Goal: Task Accomplishment & Management: Use online tool/utility

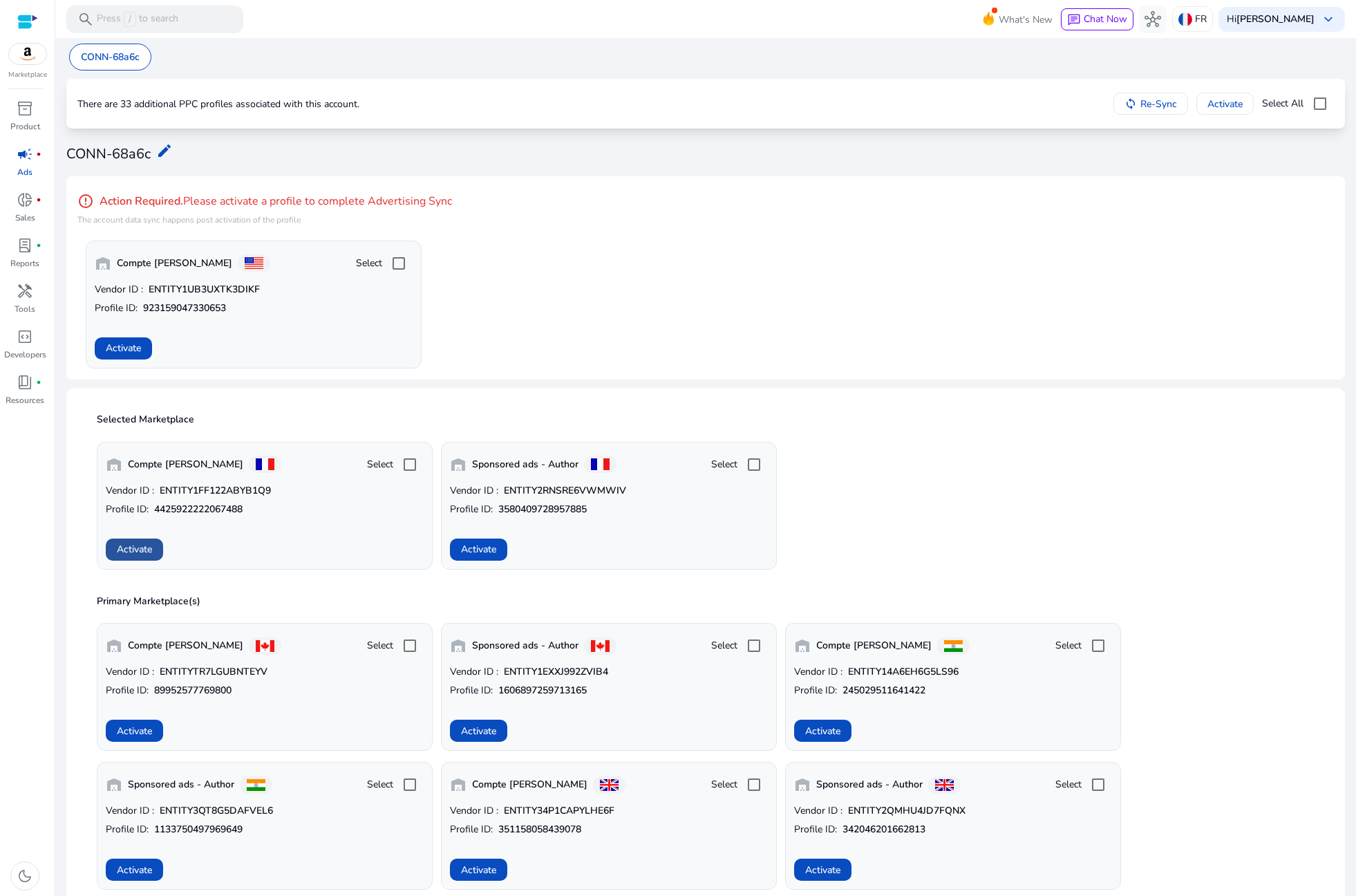
click at [136, 554] on span "Activate" at bounding box center [134, 549] width 35 height 15
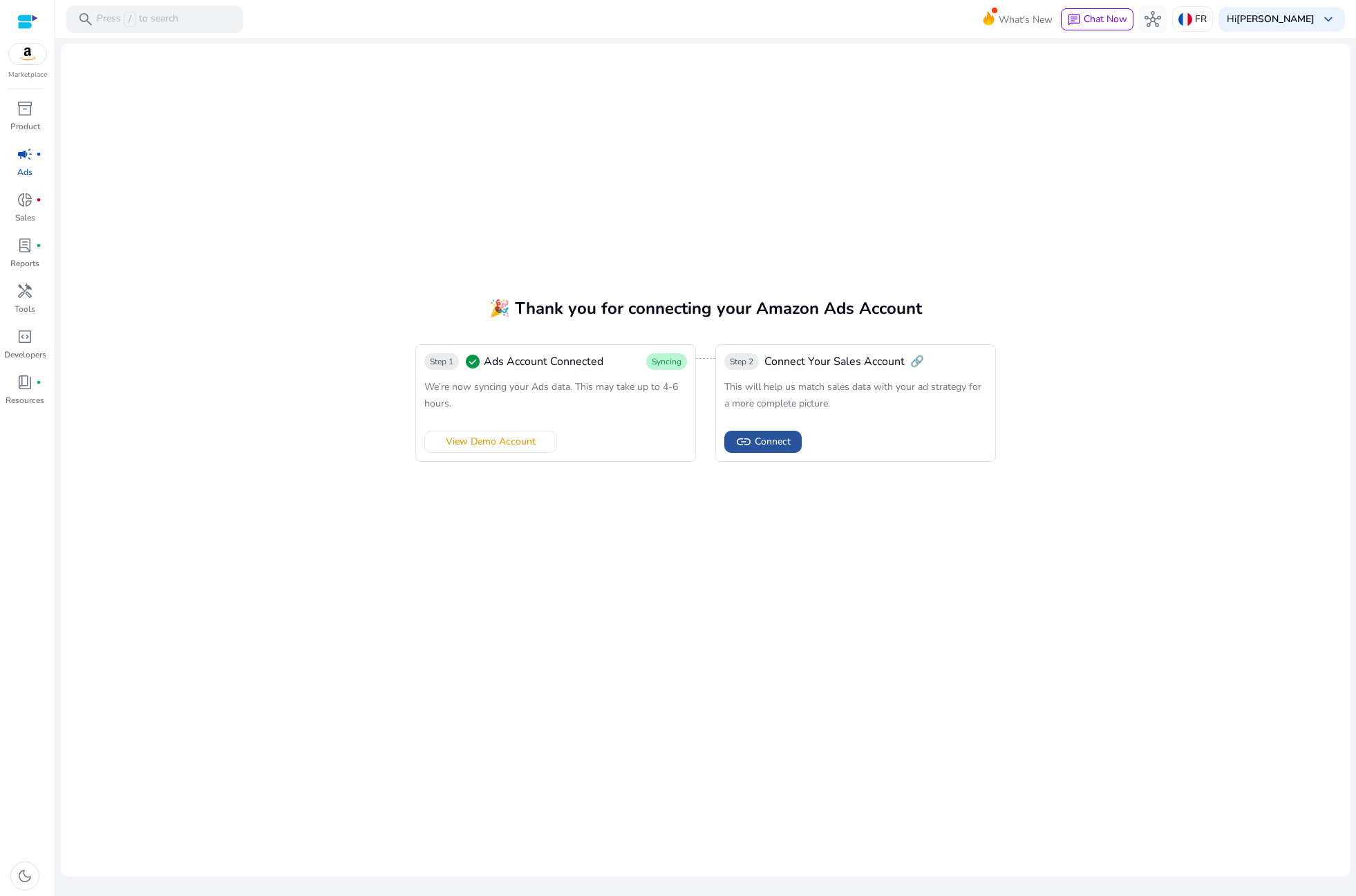
click at [777, 447] on span "Connect" at bounding box center [772, 442] width 36 height 15
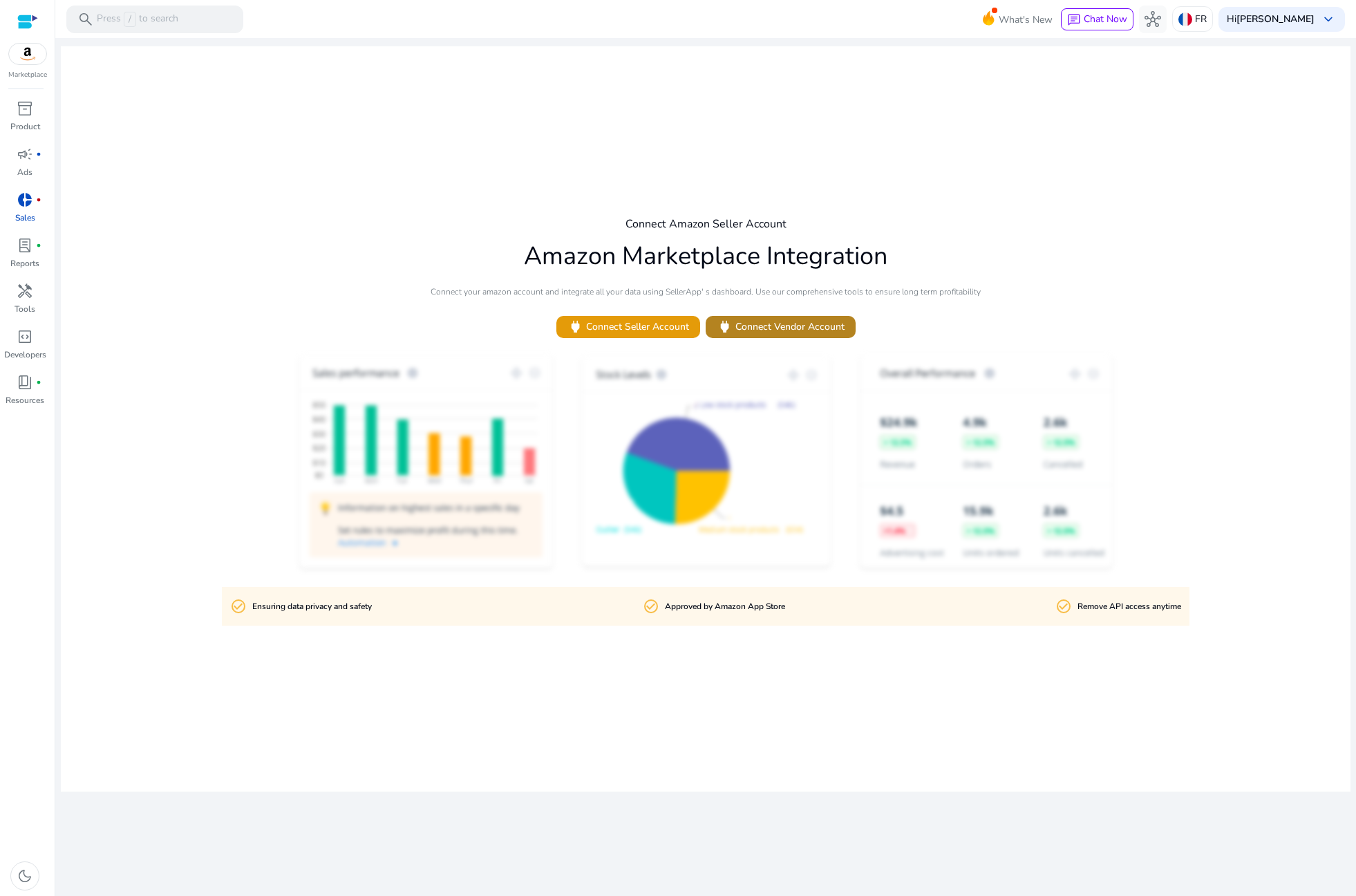
click at [813, 327] on span "power Connect Vendor Account" at bounding box center [780, 327] width 128 height 16
